Goal: Find contact information: Find contact information

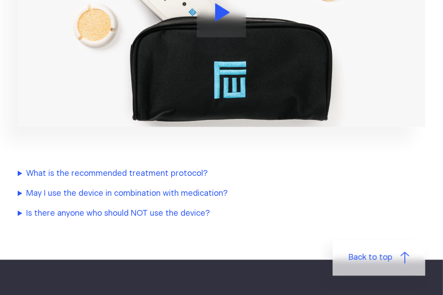
scroll to position [1197, 0]
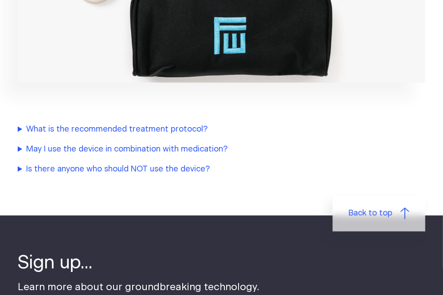
click at [135, 124] on summary "What is the recommended treatment protocol?" at bounding box center [204, 130] width 372 height 12
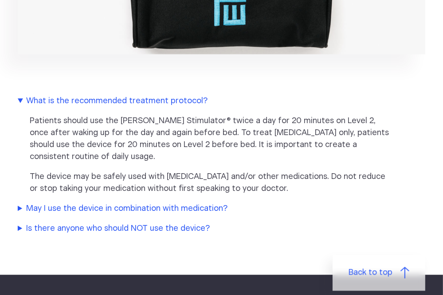
scroll to position [1241, 0]
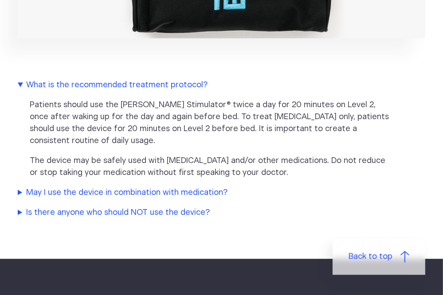
click at [135, 207] on summary "Is there anyone who should NOT use the device?" at bounding box center [204, 213] width 372 height 12
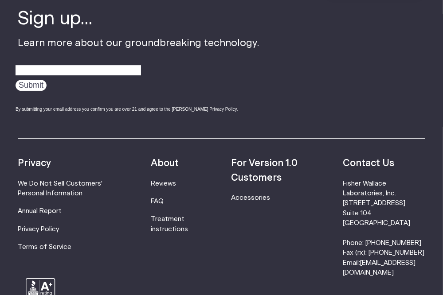
scroll to position [1817, 0]
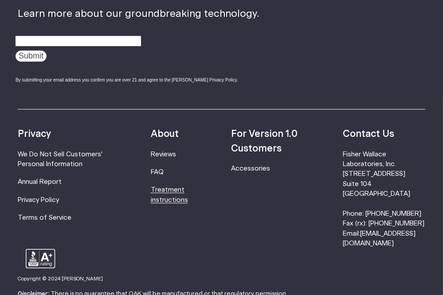
click at [177, 187] on link "Treatment instructions" at bounding box center [169, 195] width 37 height 16
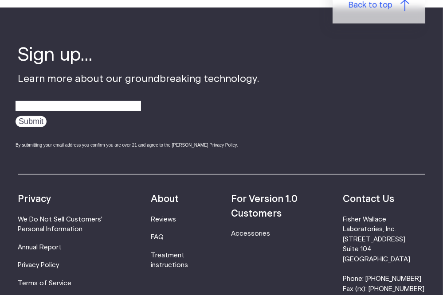
scroll to position [2526, 0]
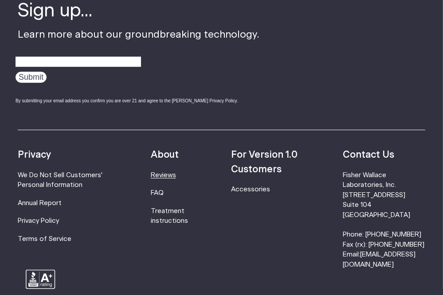
click at [167, 178] on link "Reviews" at bounding box center [163, 175] width 25 height 7
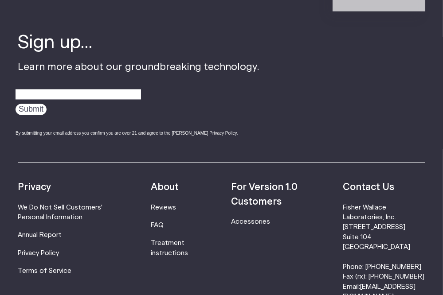
scroll to position [988, 0]
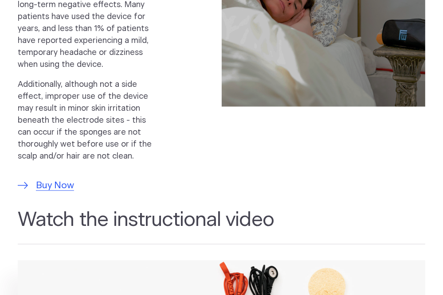
scroll to position [834, 0]
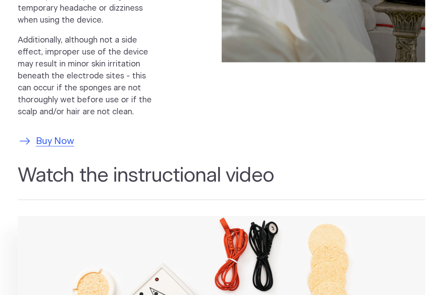
click at [65, 134] on span "Buy Now" at bounding box center [55, 141] width 38 height 14
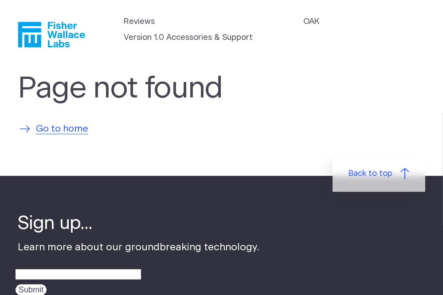
click at [64, 128] on span "Go to home" at bounding box center [62, 129] width 52 height 14
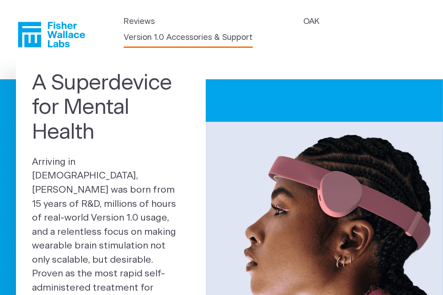
click at [172, 37] on link "Version 1.0 Accessories & Support" at bounding box center [188, 38] width 129 height 12
click at [308, 22] on link "OAK" at bounding box center [311, 22] width 16 height 12
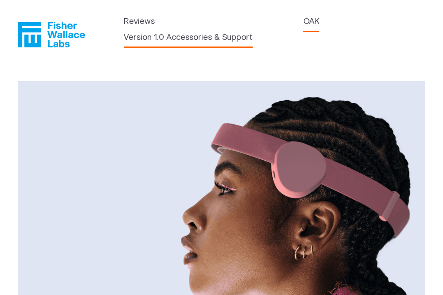
click at [165, 36] on link "Version 1.0 Accessories & Support" at bounding box center [188, 38] width 129 height 12
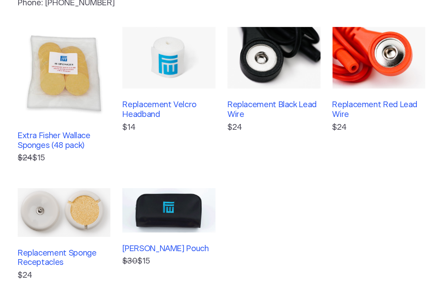
scroll to position [44, 0]
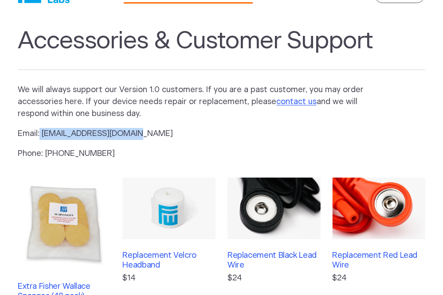
drag, startPoint x: 131, startPoint y: 133, endPoint x: 41, endPoint y: 132, distance: 90.4
click at [41, 132] on p "Email: info@fisherwallace.com" at bounding box center [199, 134] width 362 height 12
drag, startPoint x: 41, startPoint y: 132, endPoint x: 48, endPoint y: 132, distance: 7.5
copy p "[EMAIL_ADDRESS][DOMAIN_NAME]"
click at [290, 102] on link "contact us" at bounding box center [296, 102] width 40 height 8
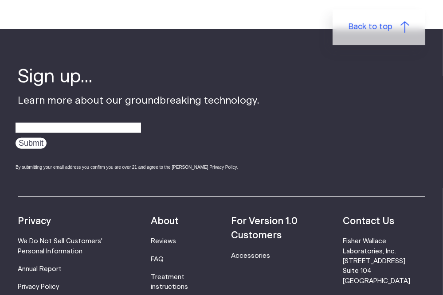
scroll to position [576, 0]
